Goal: Communication & Community: Answer question/provide support

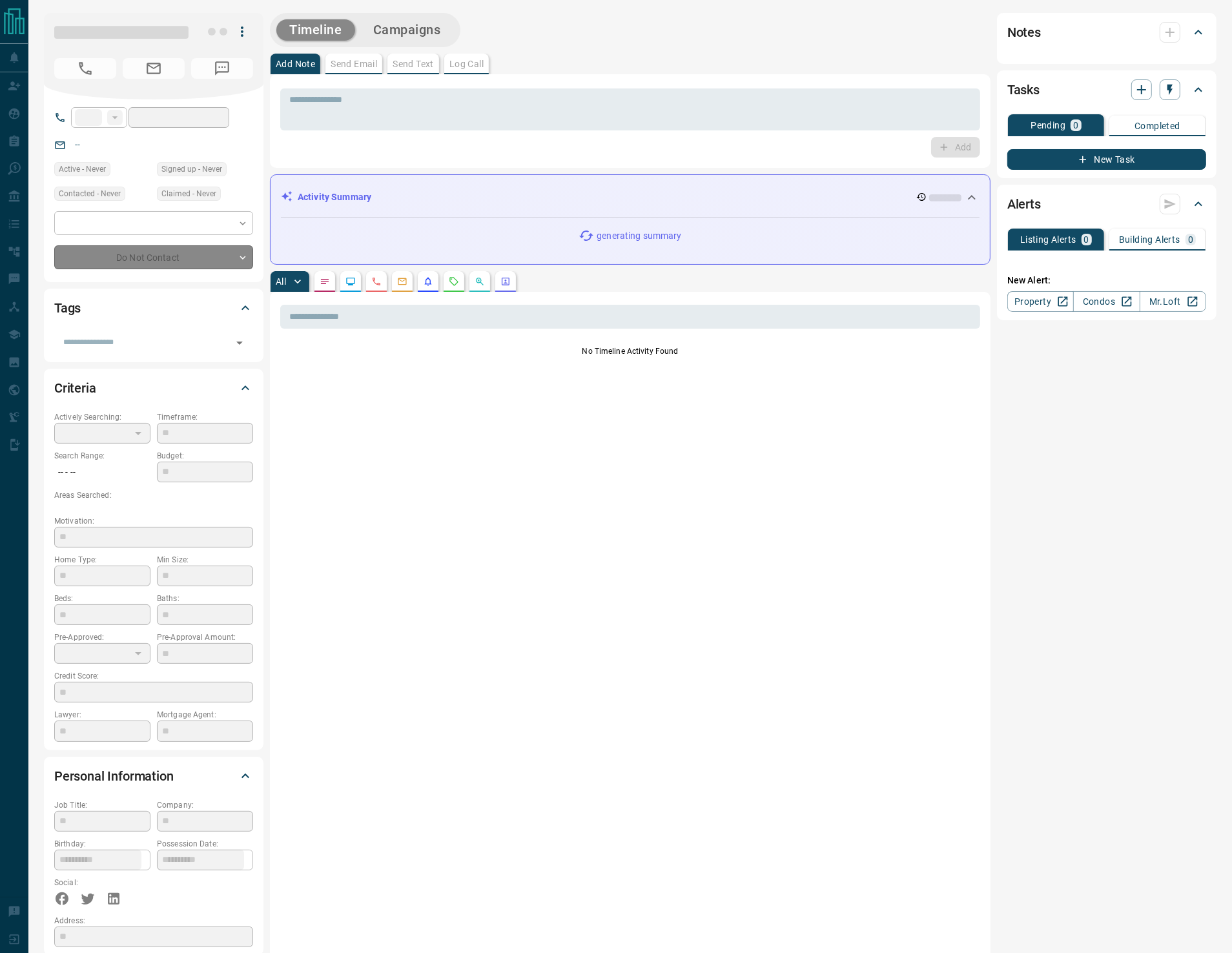
type input "**"
type input "**********"
type input "*"
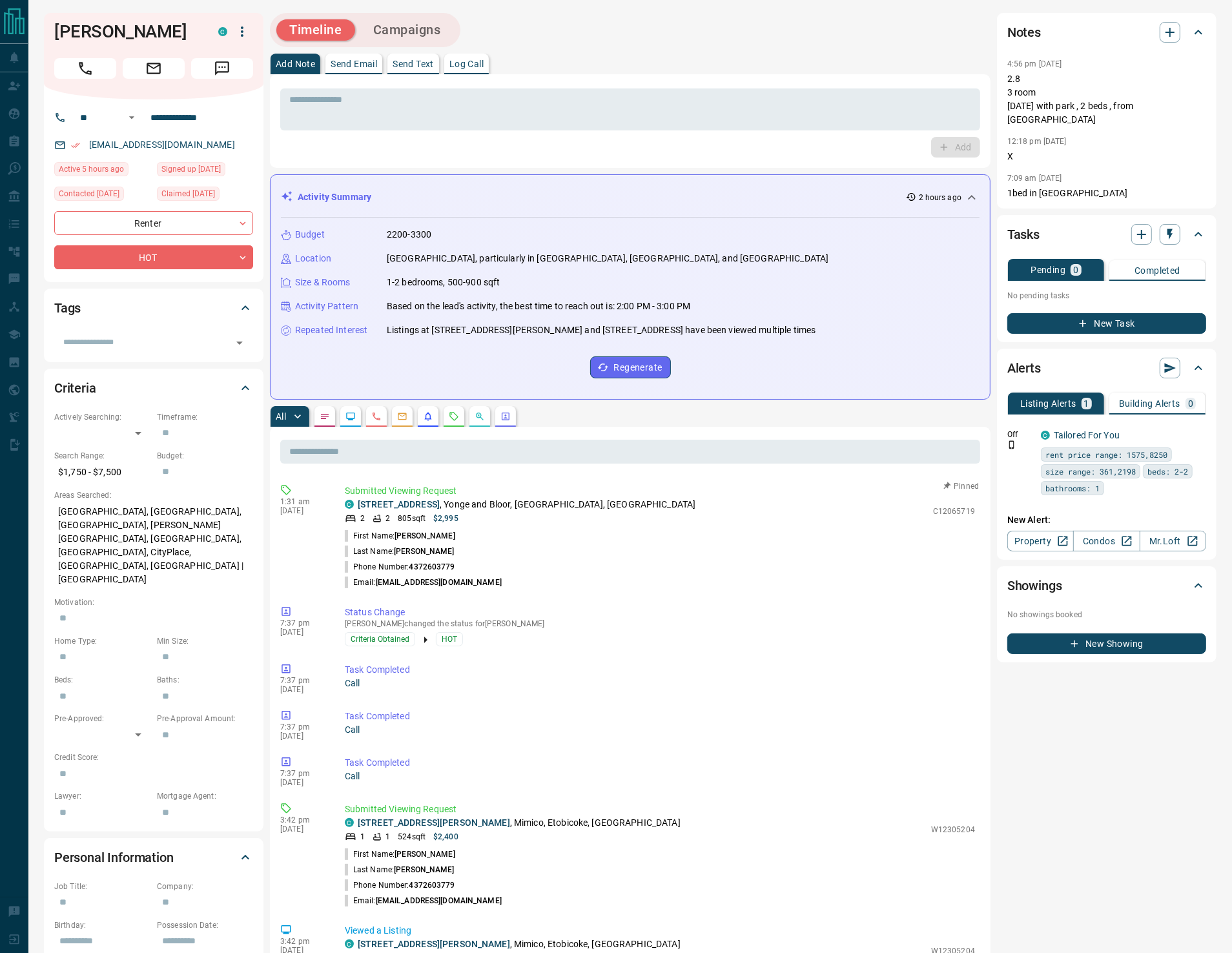
click at [470, 59] on p "Log Call" at bounding box center [467, 63] width 34 height 9
click at [949, 152] on button "Log Call" at bounding box center [955, 146] width 51 height 21
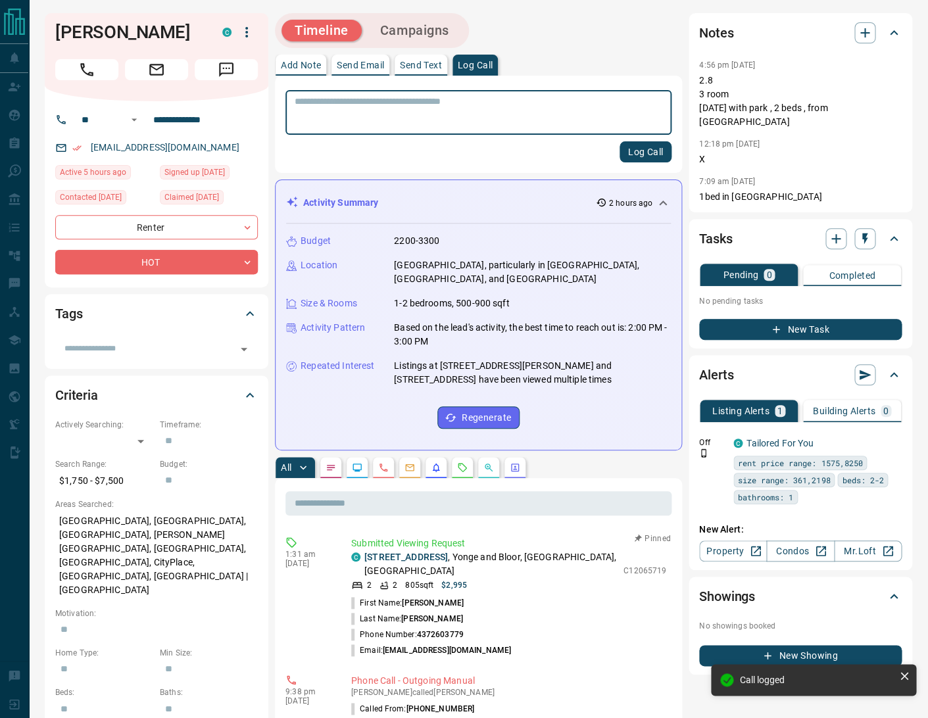
click at [434, 57] on button "Send Text" at bounding box center [420, 65] width 53 height 21
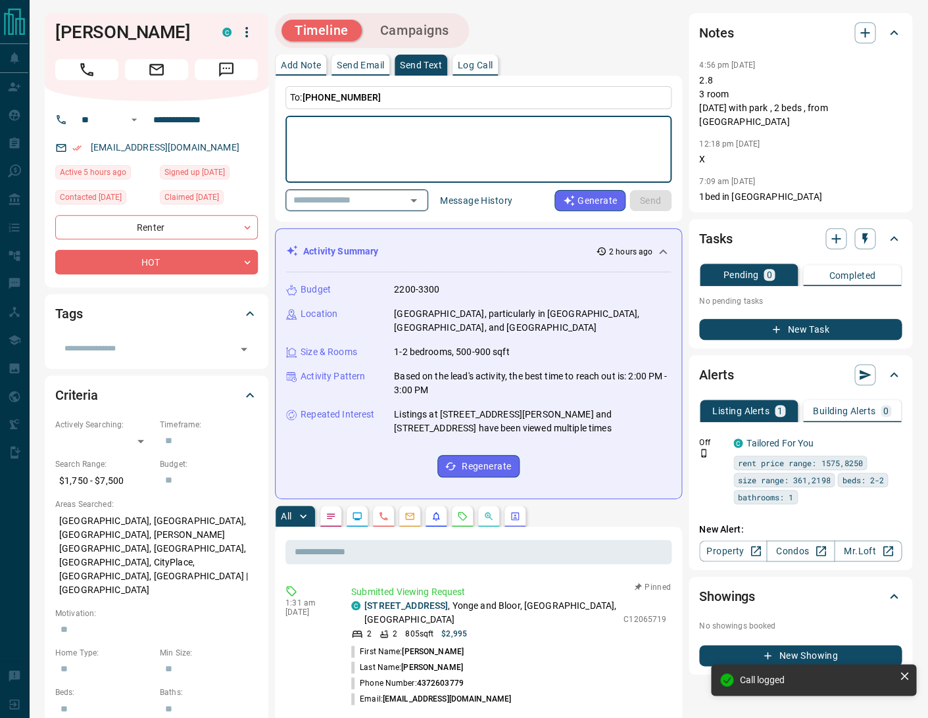
click at [421, 201] on icon "Open" at bounding box center [414, 201] width 16 height 16
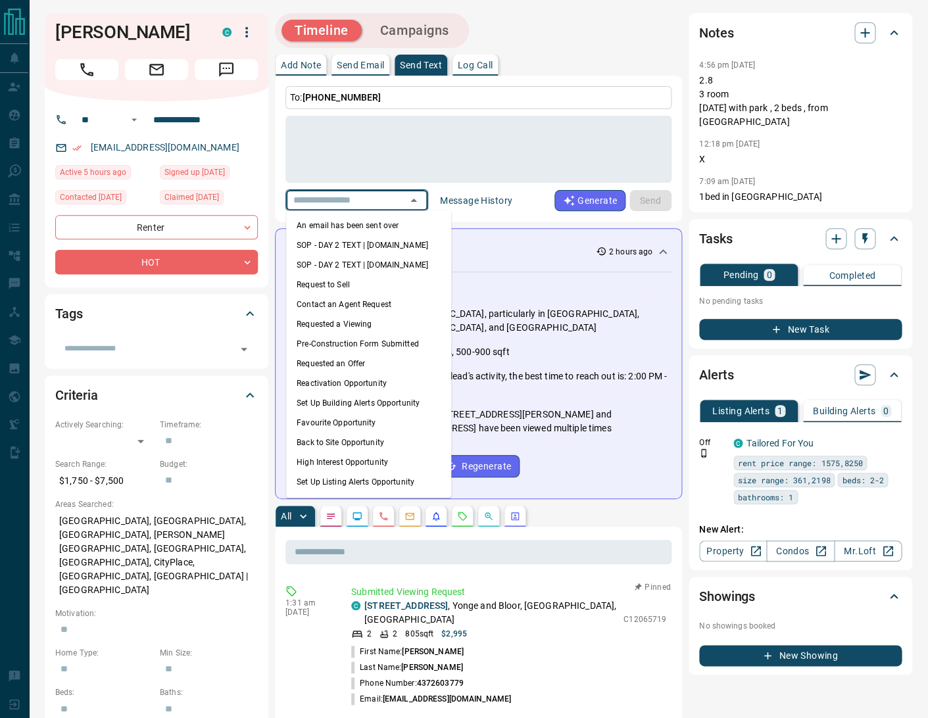
click at [373, 227] on li "An email has been sent over" at bounding box center [368, 226] width 165 height 20
type textarea "**********"
type input "**********"
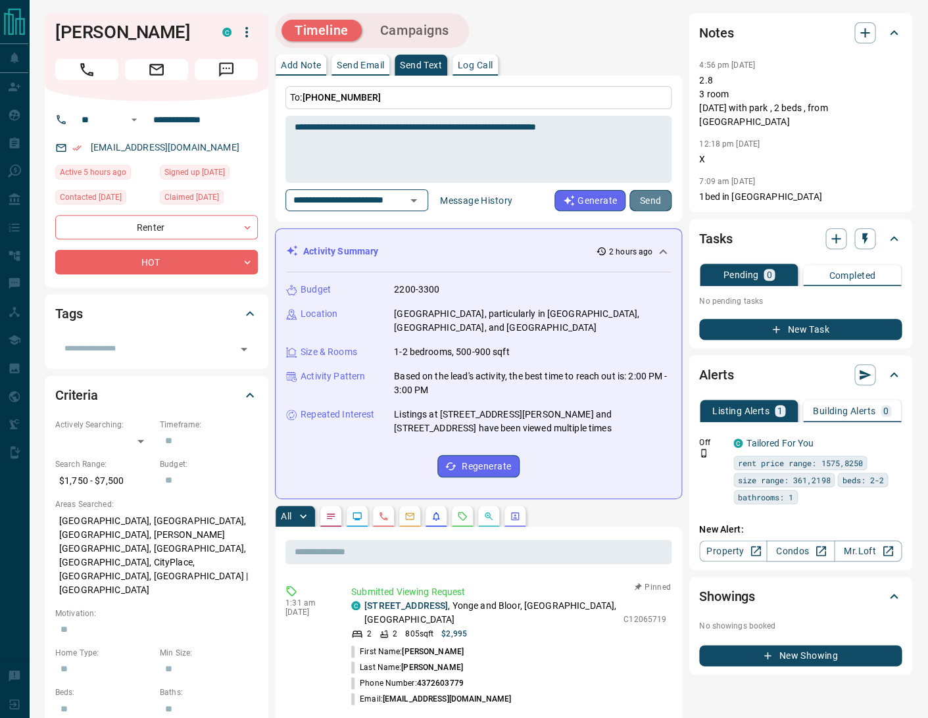
click at [646, 199] on button "Send" at bounding box center [650, 200] width 42 height 21
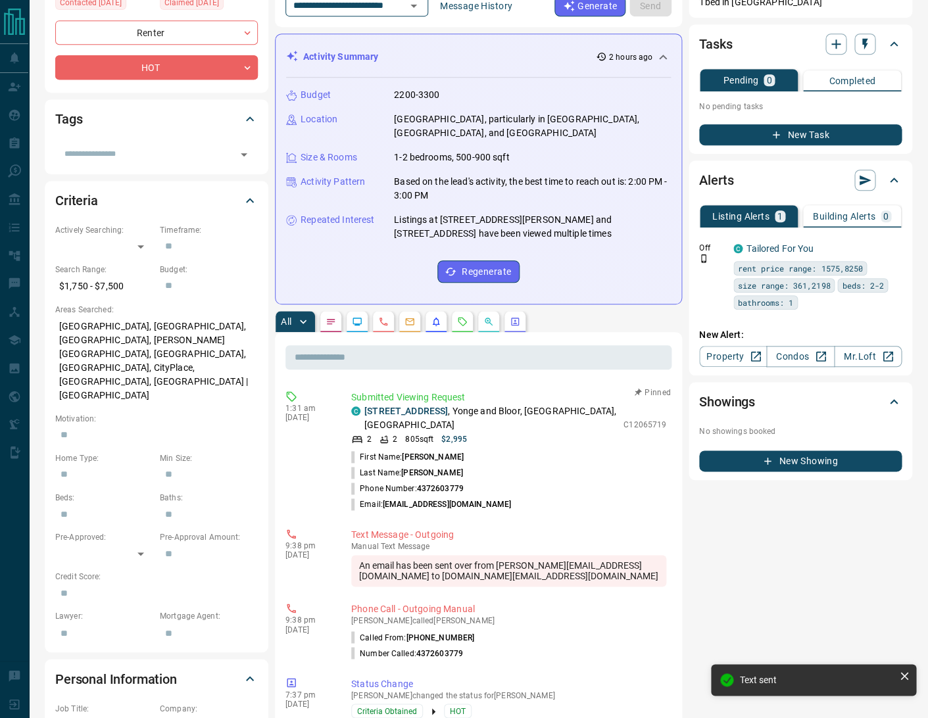
scroll to position [368, 0]
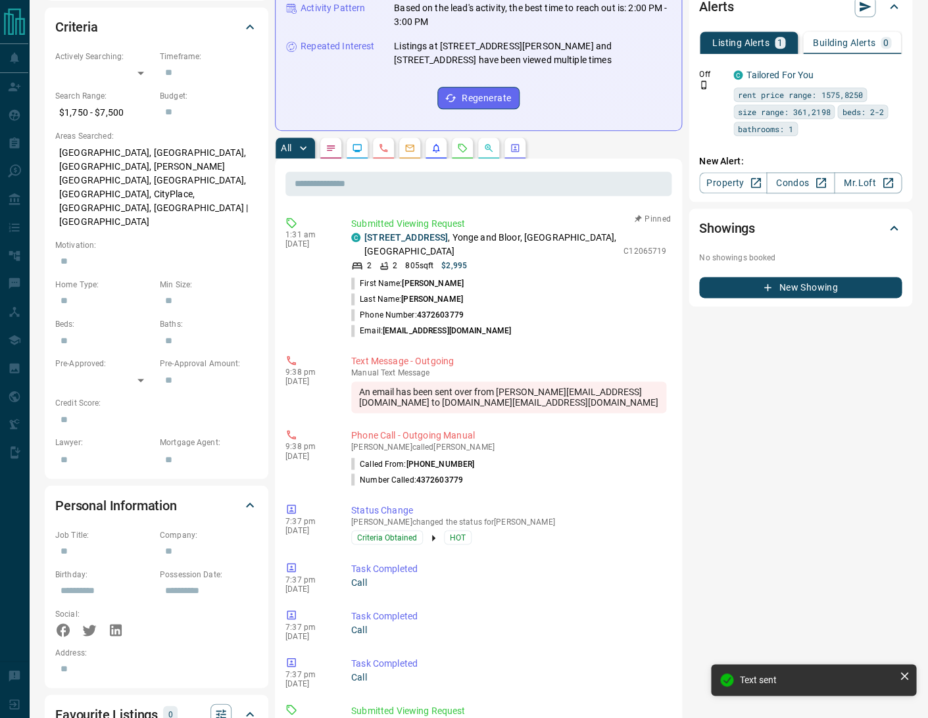
click at [458, 143] on icon "Requests" at bounding box center [462, 147] width 9 height 9
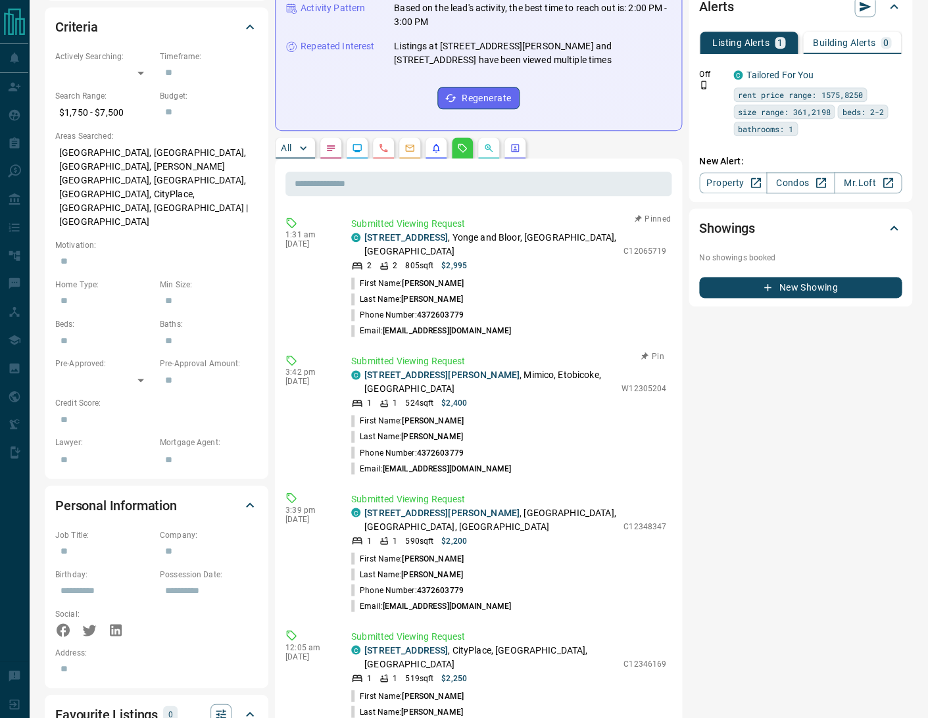
click at [657, 350] on button "Pin" at bounding box center [652, 356] width 38 height 12
click at [652, 488] on button "Pin" at bounding box center [652, 494] width 38 height 12
click at [651, 488] on button "Pin" at bounding box center [652, 494] width 38 height 12
click at [649, 625] on button "Pin" at bounding box center [652, 631] width 38 height 12
click at [895, 68] on icon "button" at bounding box center [892, 74] width 12 height 12
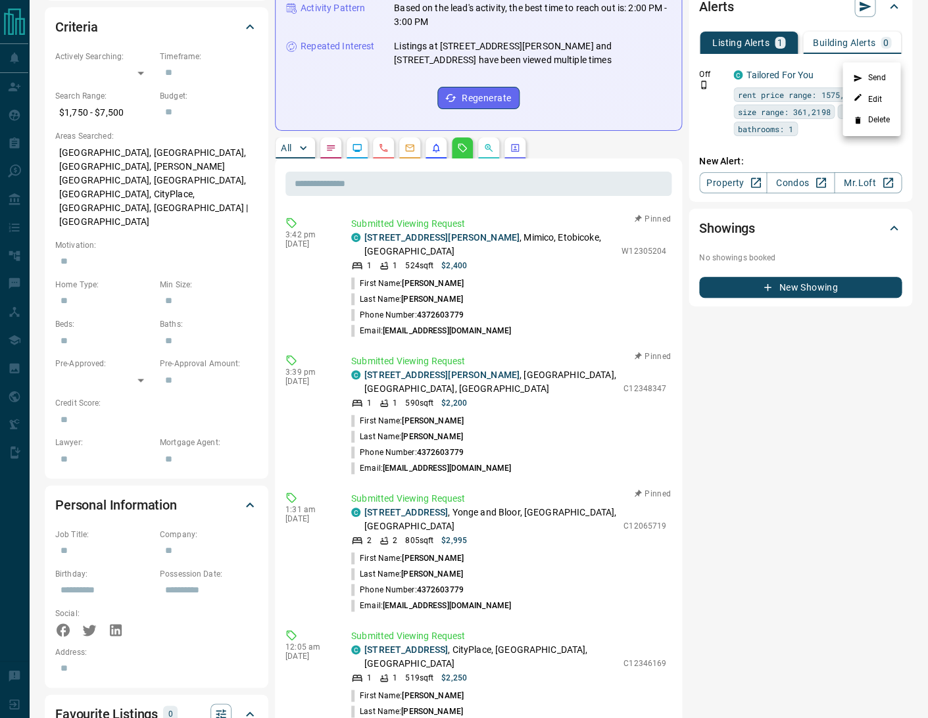
click at [872, 120] on li "Delete" at bounding box center [871, 120] width 58 height 21
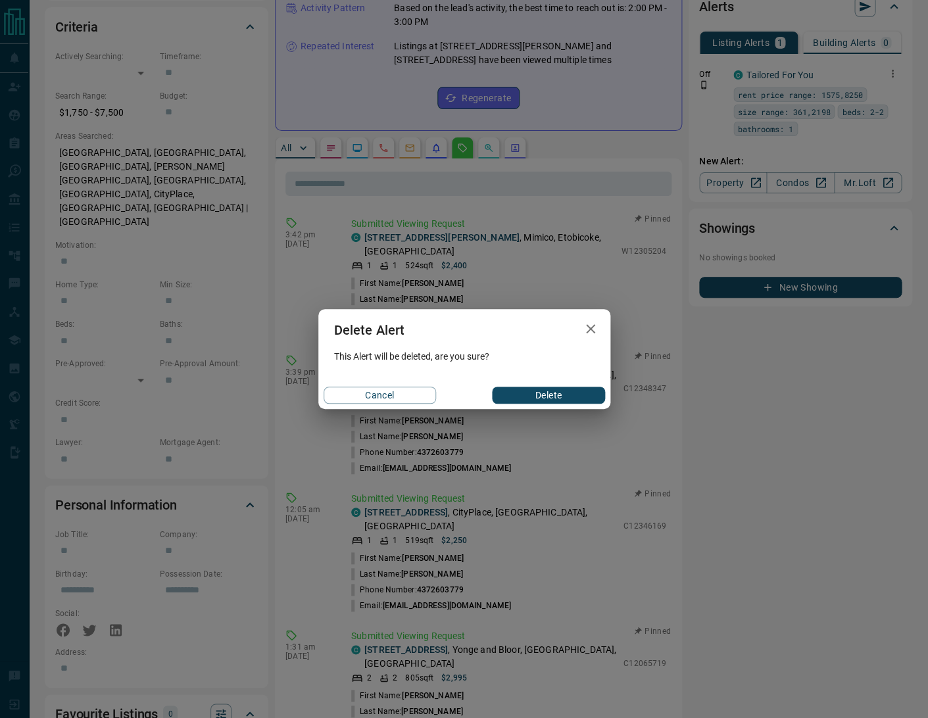
click at [518, 399] on button "Delete" at bounding box center [548, 395] width 112 height 17
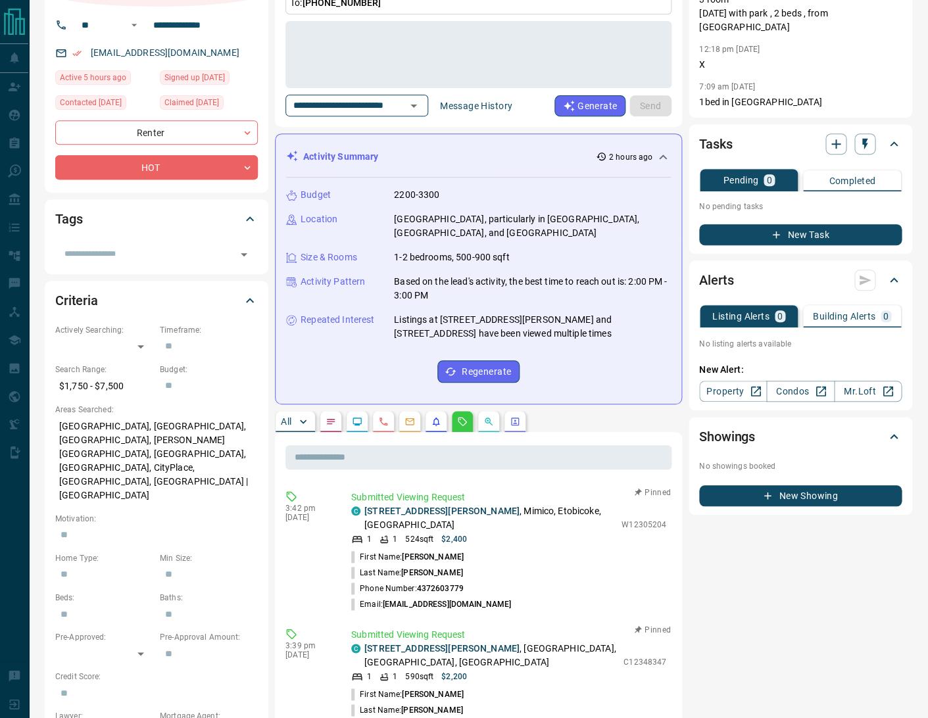
scroll to position [0, 0]
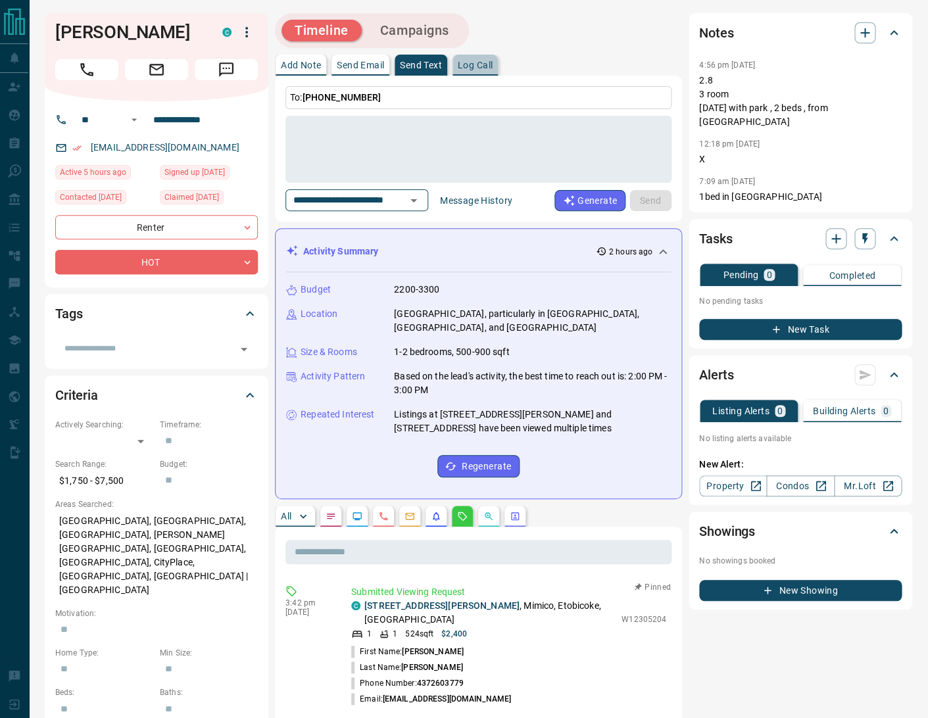
click at [477, 64] on p "Log Call" at bounding box center [475, 64] width 35 height 9
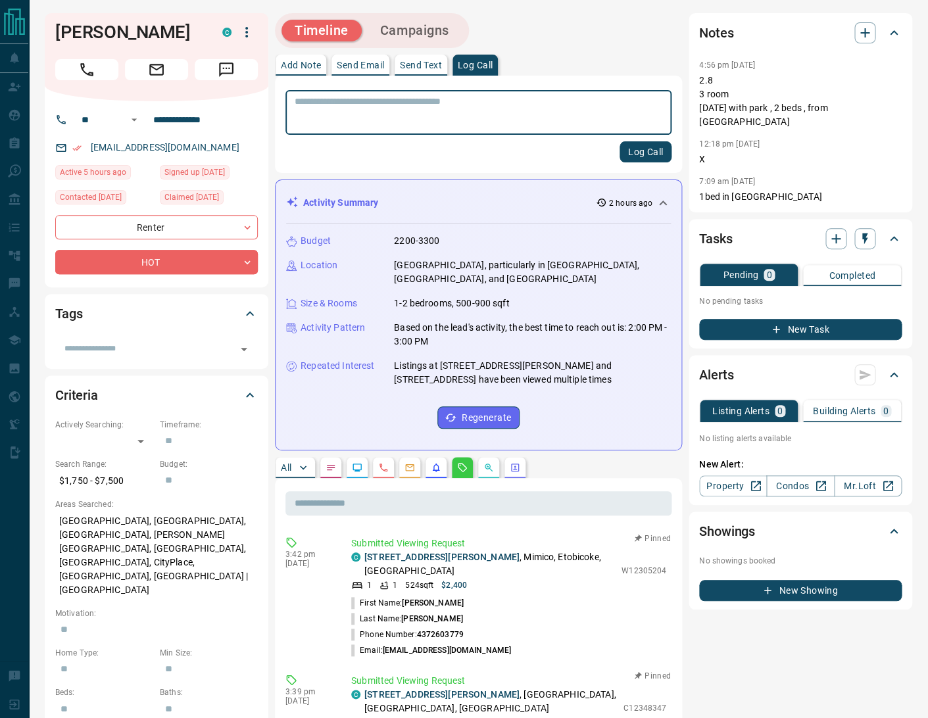
click at [640, 149] on button "Log Call" at bounding box center [645, 151] width 52 height 21
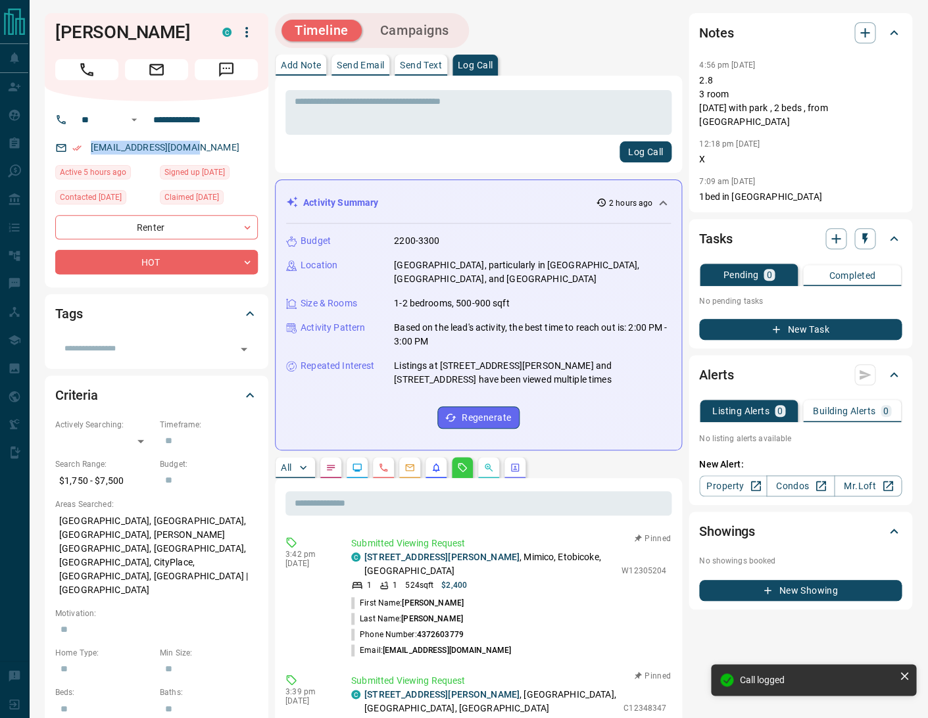
click at [421, 30] on button "Campaigns" at bounding box center [414, 31] width 95 height 22
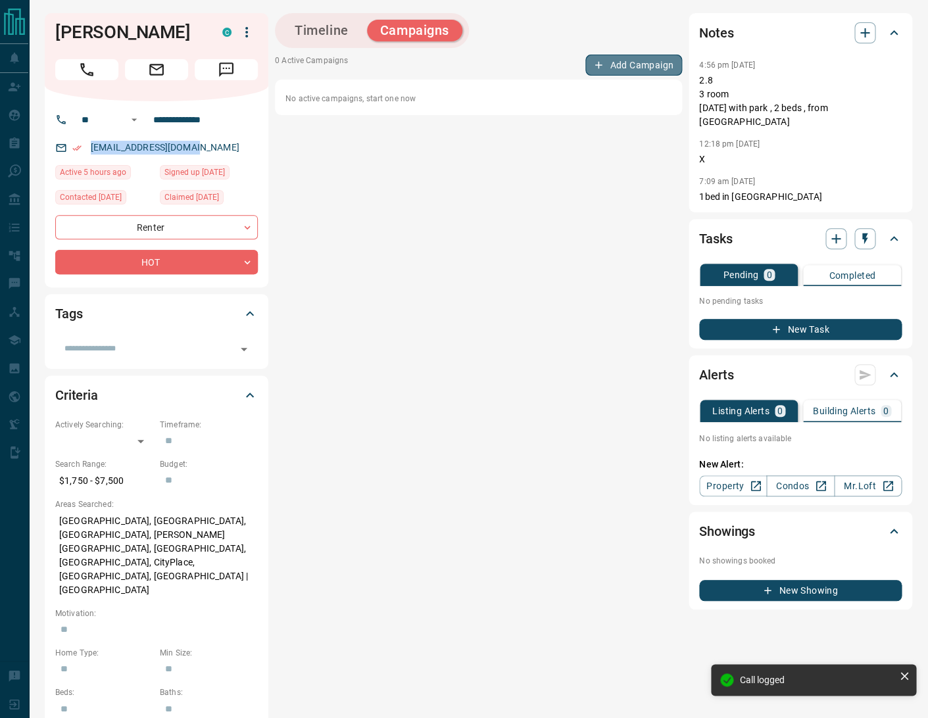
click at [656, 61] on button "Add Campaign" at bounding box center [633, 65] width 97 height 21
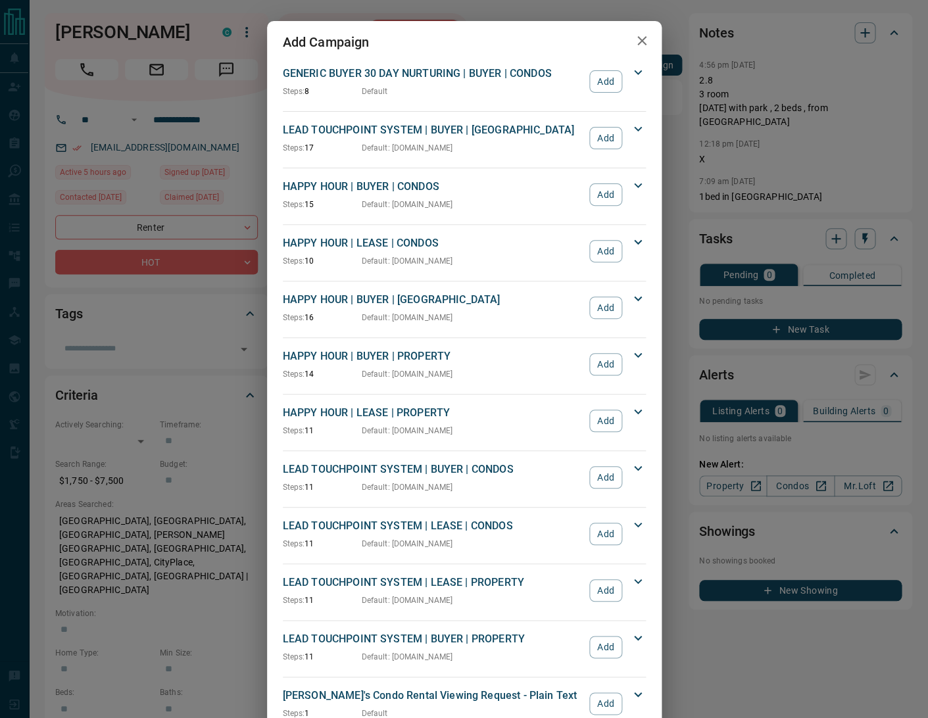
click at [137, 56] on div "Add Campaign GENERIC BUYER 30 DAY NURTURING | BUYER | CONDOS Steps: 8 Default A…" at bounding box center [464, 359] width 928 height 718
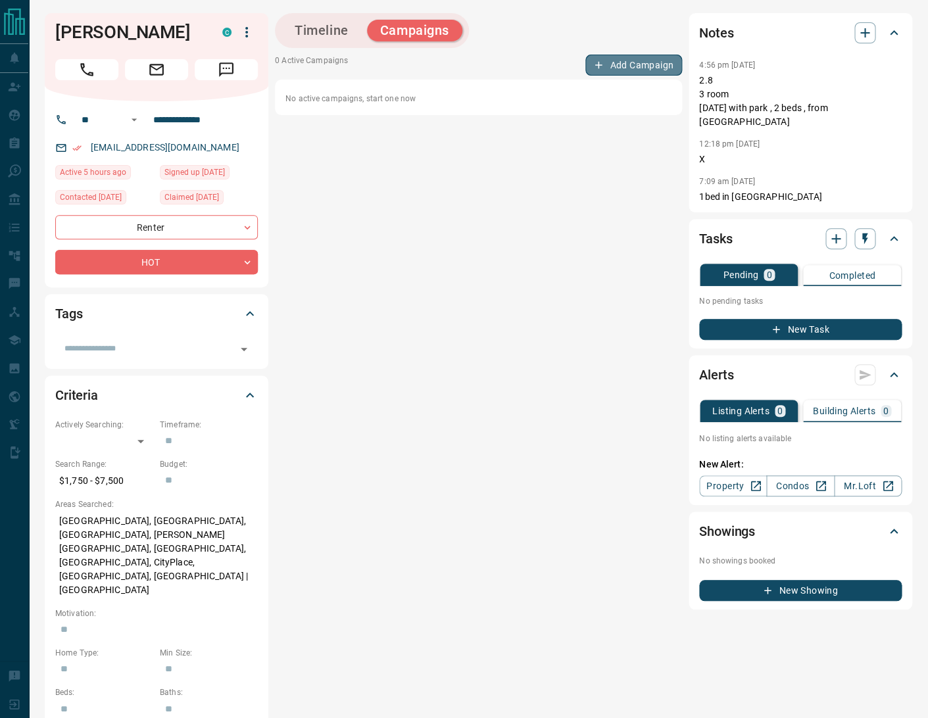
click at [631, 62] on button "Add Campaign" at bounding box center [633, 65] width 97 height 21
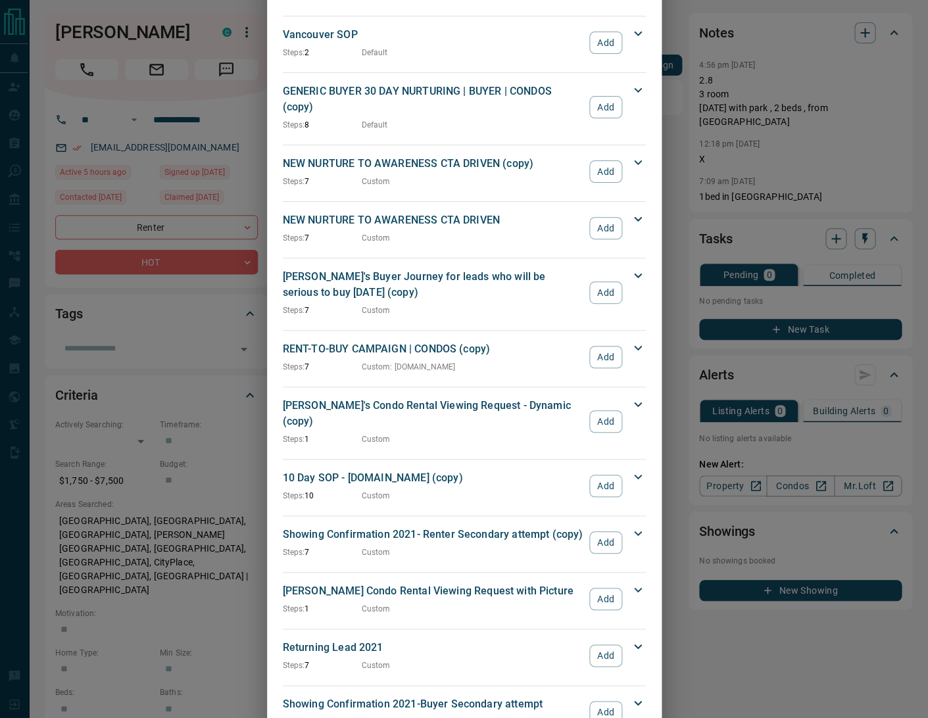
scroll to position [1471, 0]
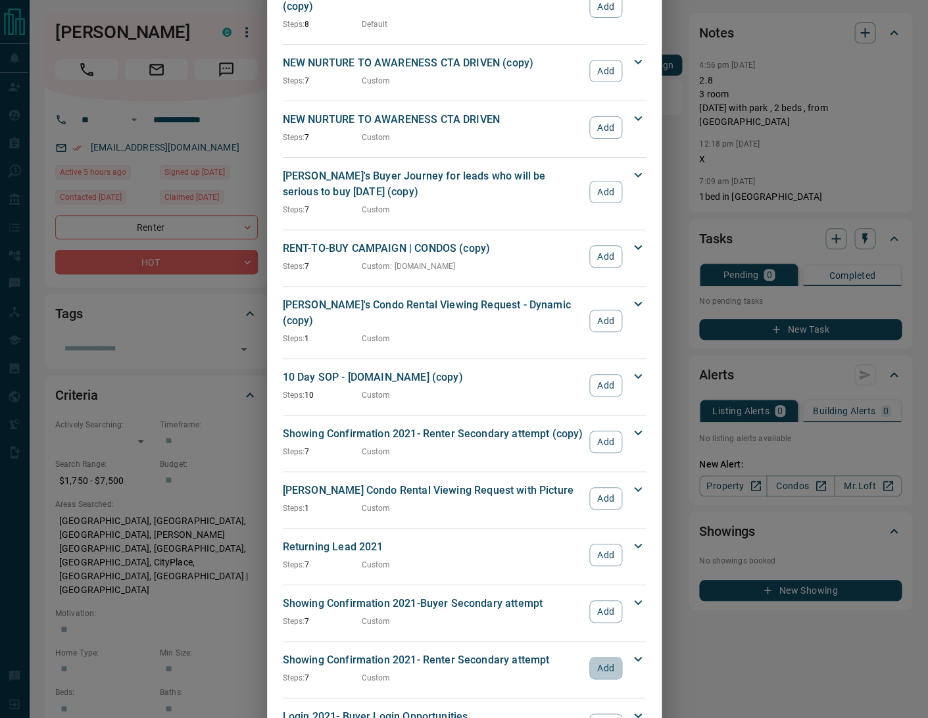
click at [607, 657] on button "Add" at bounding box center [605, 668] width 32 height 22
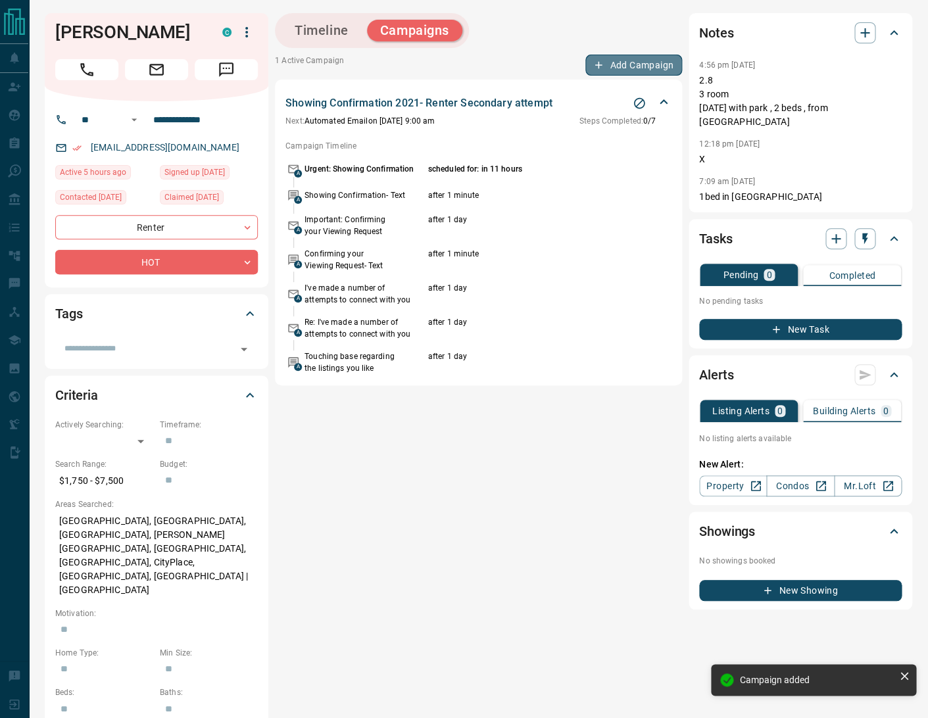
click at [644, 64] on button "Add Campaign" at bounding box center [633, 65] width 97 height 21
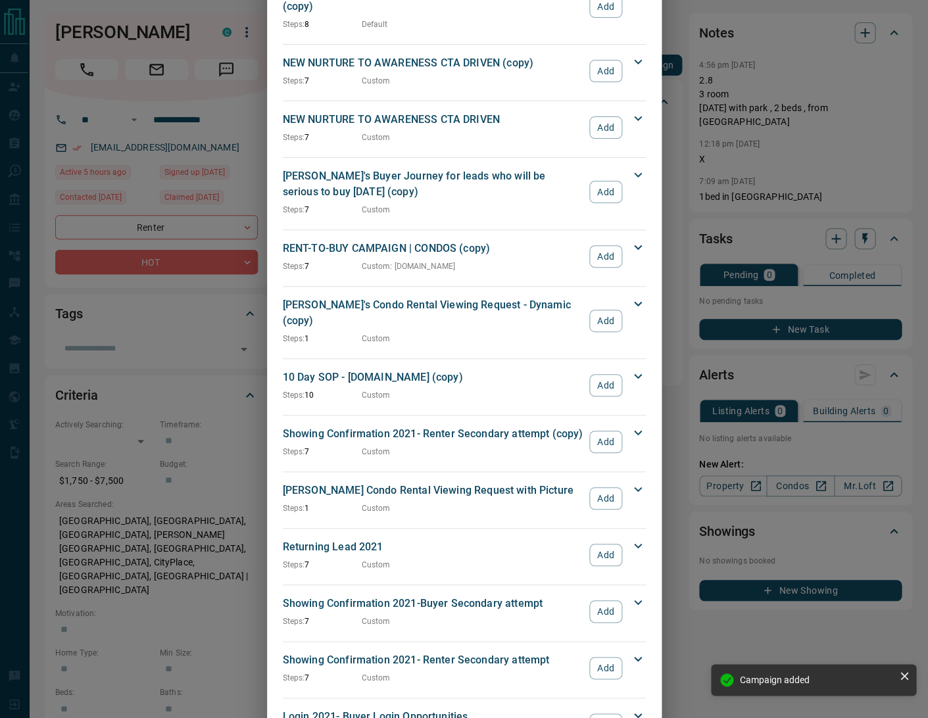
click at [600, 600] on button "Add" at bounding box center [605, 611] width 32 height 22
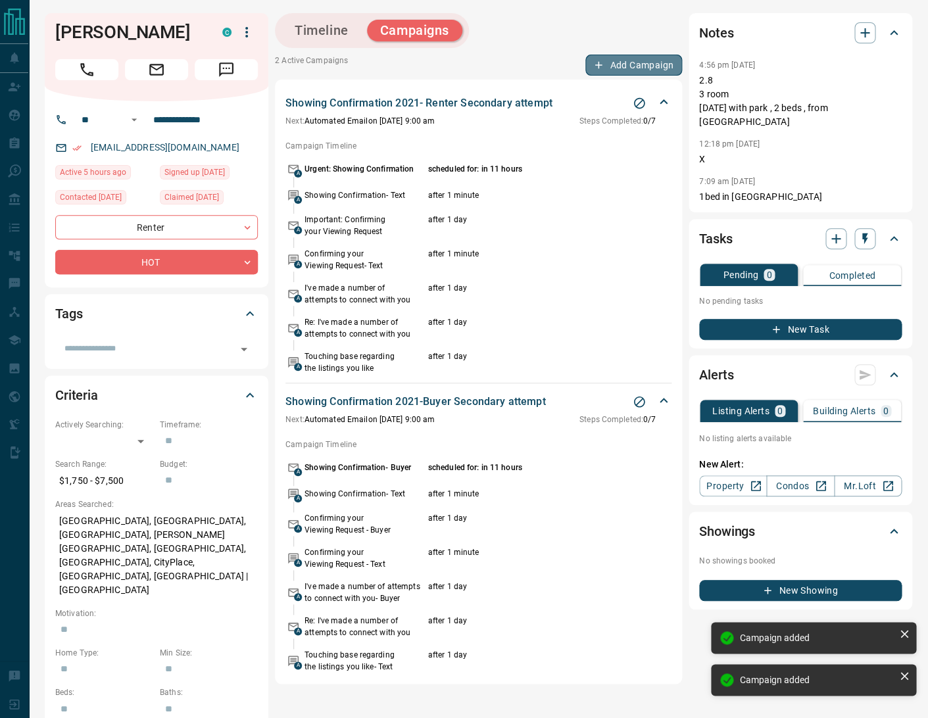
click at [655, 57] on button "Add Campaign" at bounding box center [633, 65] width 97 height 21
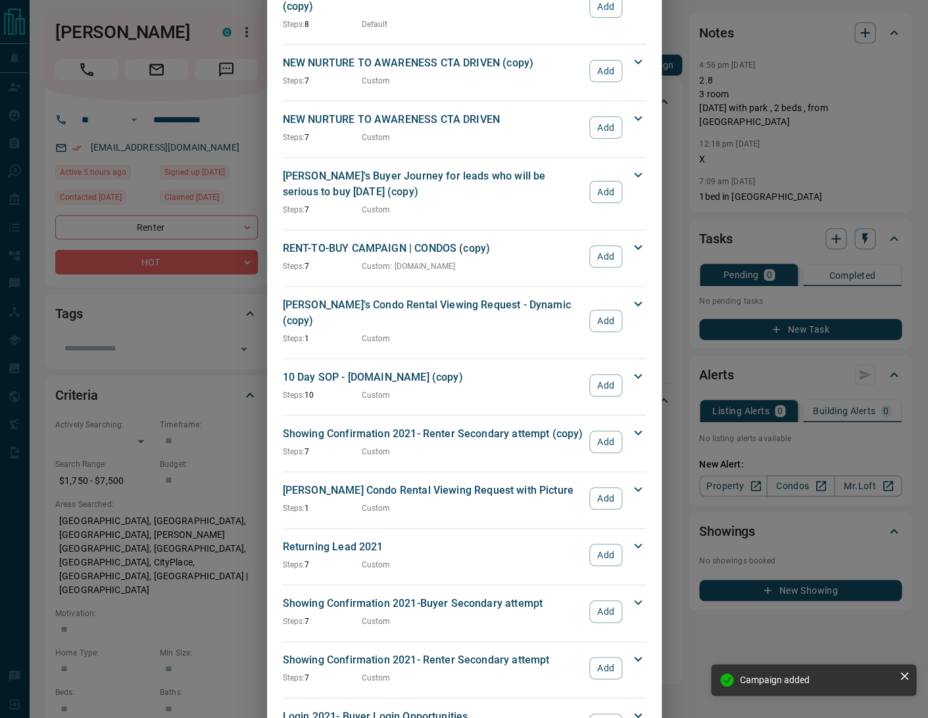
click at [619, 116] on button "Add" at bounding box center [605, 127] width 32 height 22
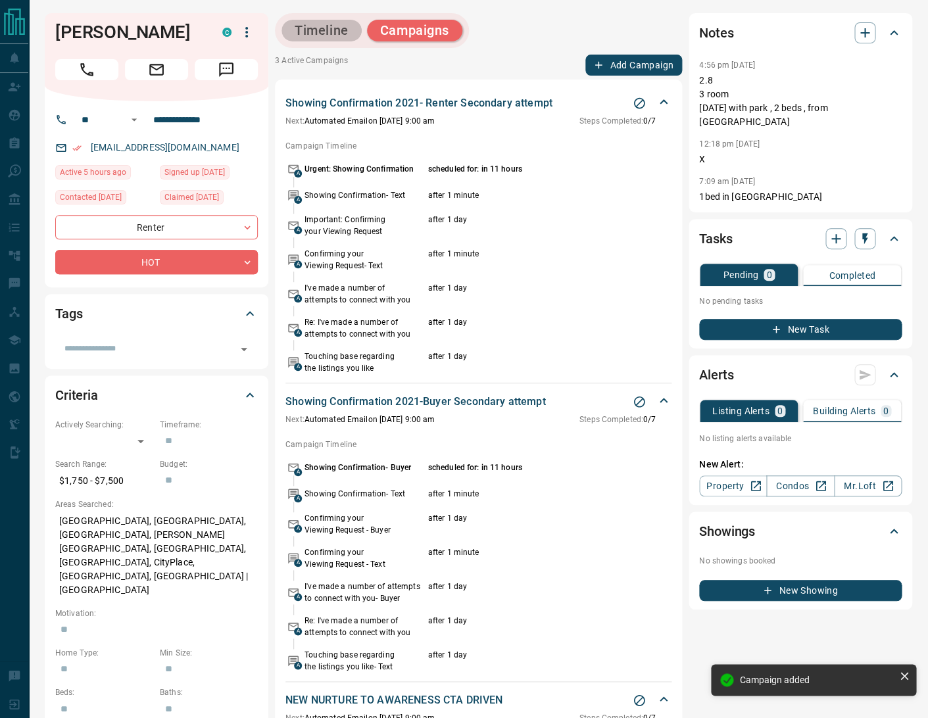
click at [307, 28] on button "Timeline" at bounding box center [321, 31] width 80 height 22
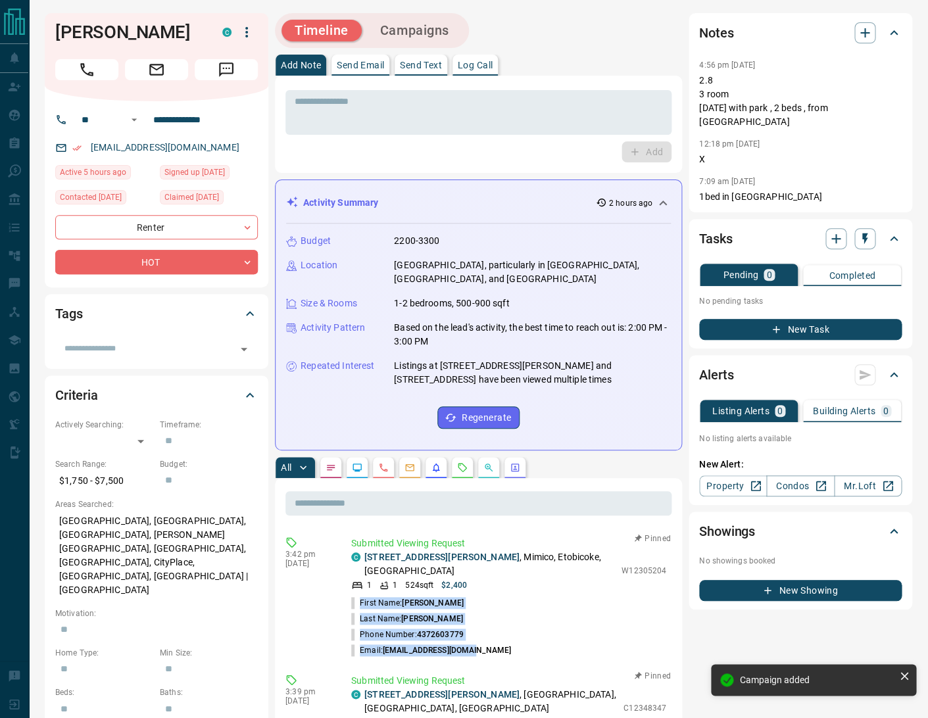
drag, startPoint x: 477, startPoint y: 627, endPoint x: 355, endPoint y: 573, distance: 132.8
click at [355, 573] on div "3:42 pm [DATE] Submitted Viewing Request C [STREET_ADDRESS][PERSON_NAME] 1 1 52…" at bounding box center [478, 598] width 386 height 130
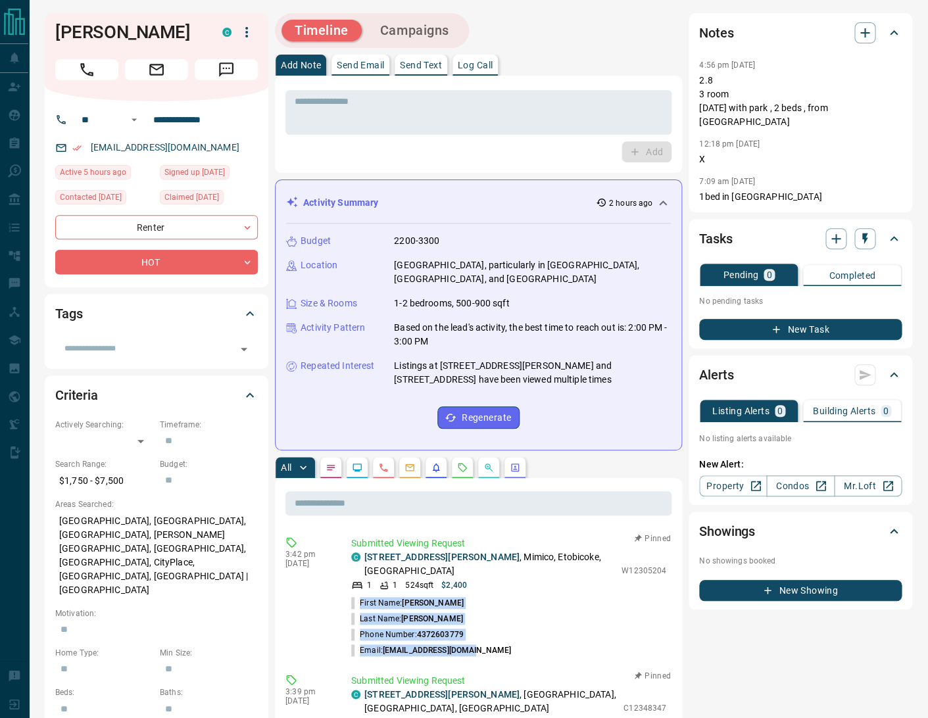
copy ul "First Name: [PERSON_NAME] Last Name: [PERSON_NAME] Phone Number: [PHONE_NUMBER]…"
click at [866, 26] on icon "button" at bounding box center [865, 33] width 16 height 16
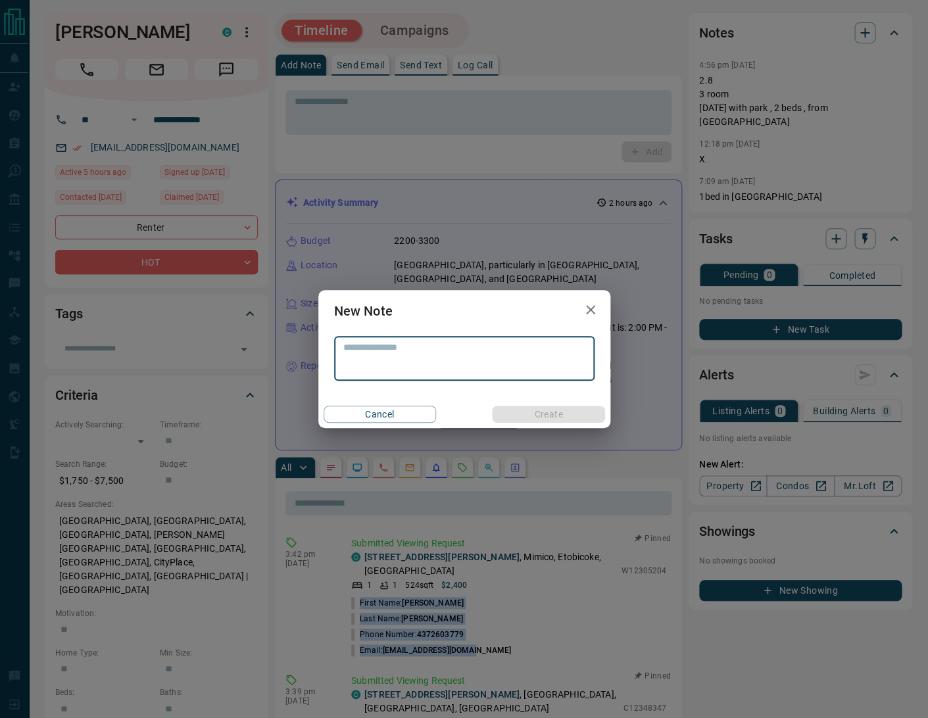
click at [377, 345] on textarea at bounding box center [464, 359] width 242 height 34
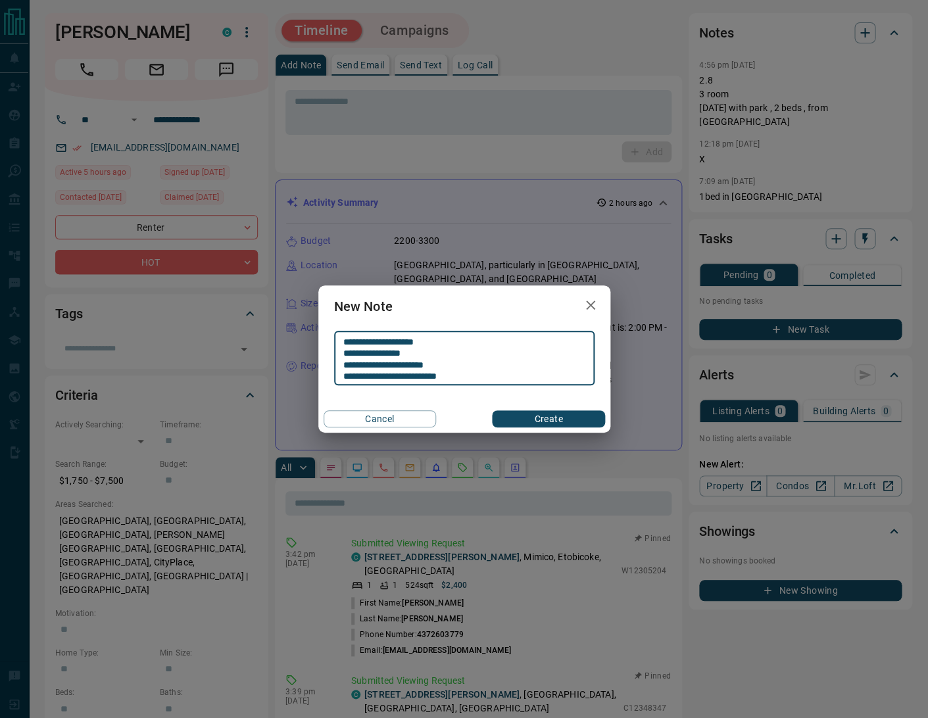
type textarea "**********"
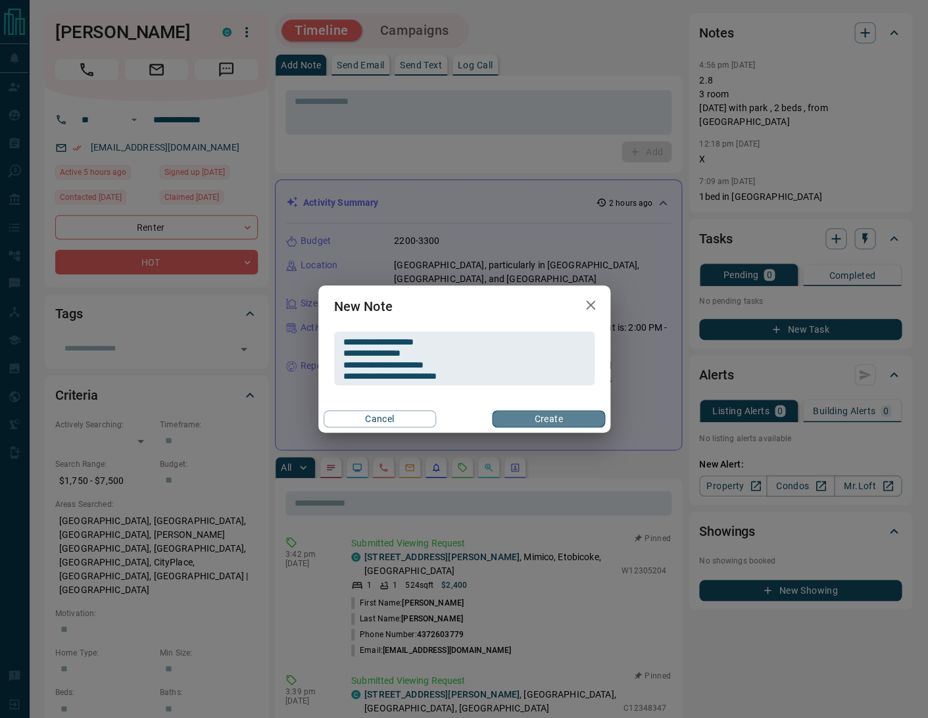
click at [534, 417] on button "Create" at bounding box center [548, 418] width 112 height 17
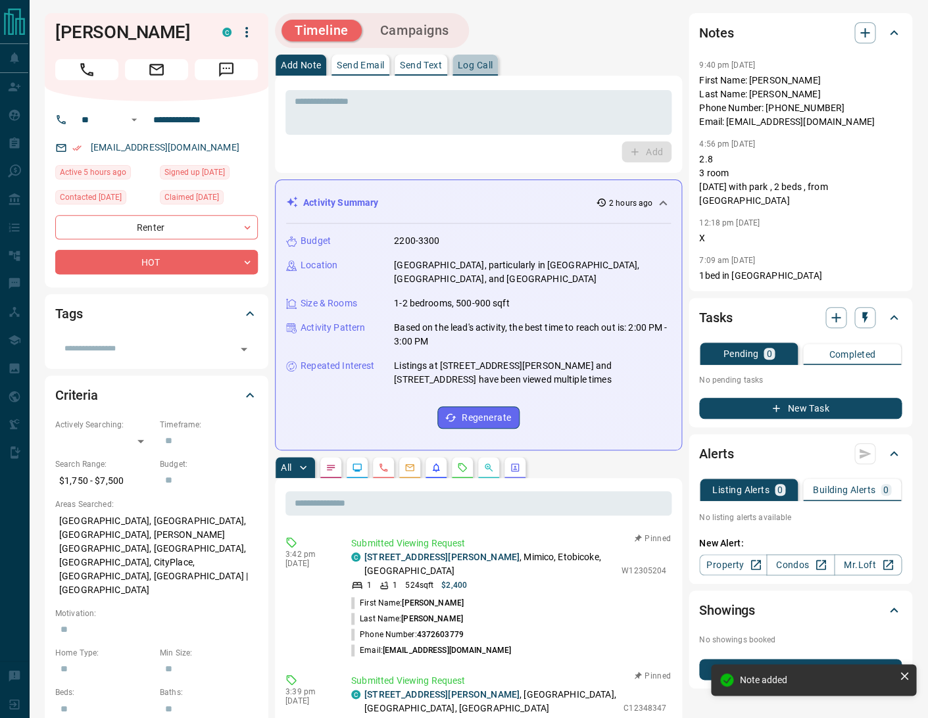
click at [483, 65] on p "Log Call" at bounding box center [475, 64] width 35 height 9
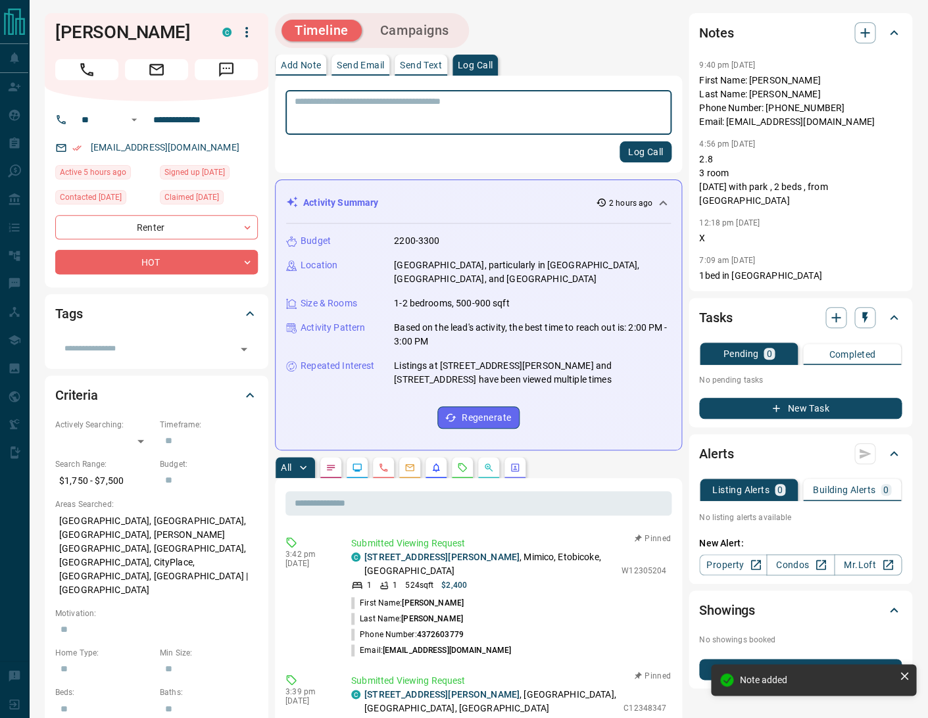
click at [639, 151] on button "Log Call" at bounding box center [645, 151] width 52 height 21
